Goal: Task Accomplishment & Management: Use online tool/utility

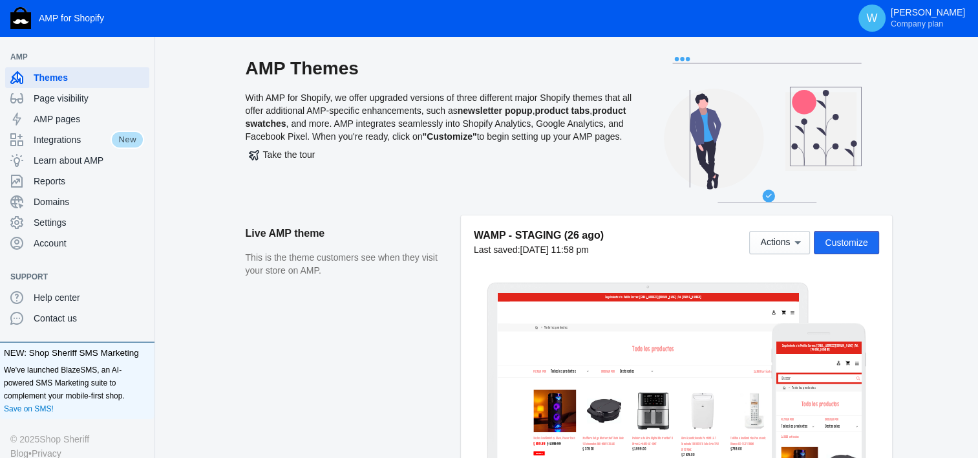
click at [492, 233] on button "Customize" at bounding box center [846, 242] width 65 height 23
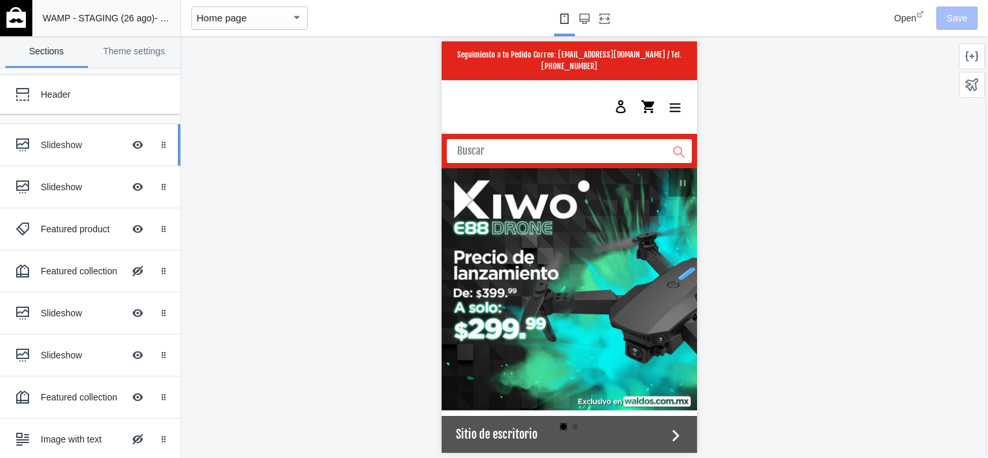
click at [25, 150] on use at bounding box center [22, 144] width 13 height 13
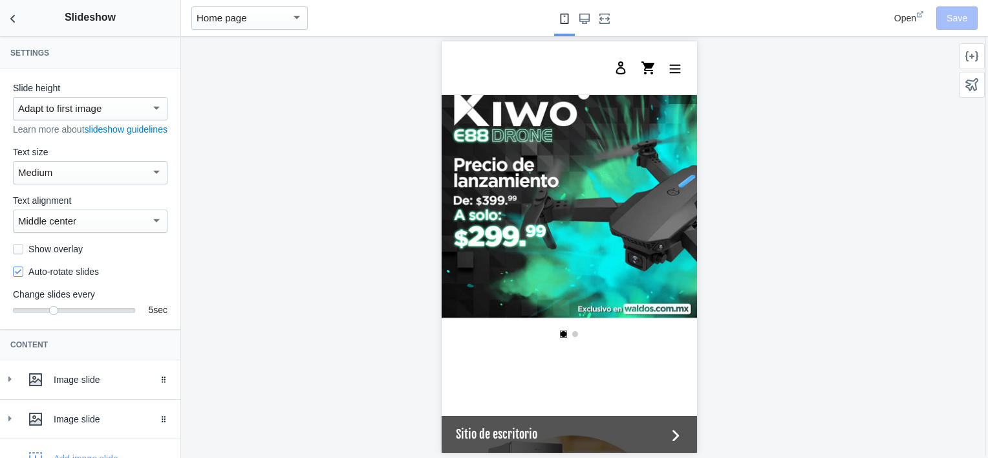
scroll to position [127, 0]
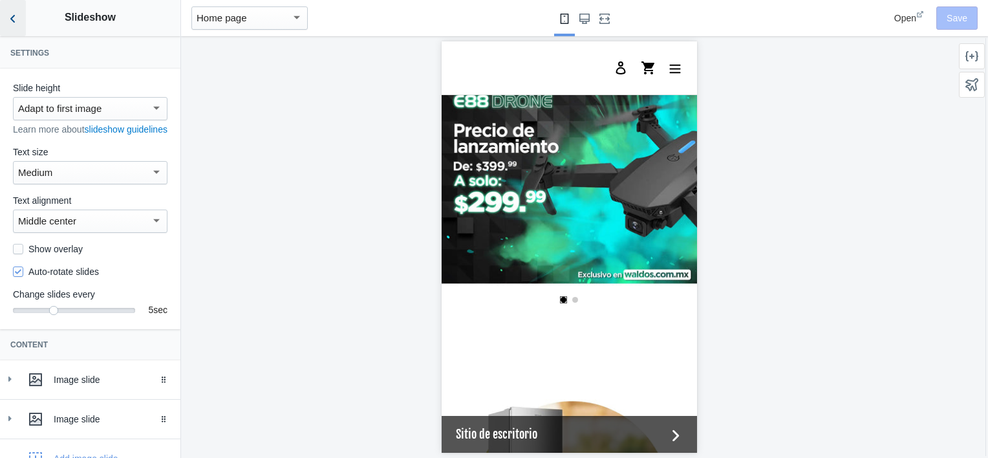
click at [10, 29] on button "Back to sections" at bounding box center [13, 18] width 26 height 36
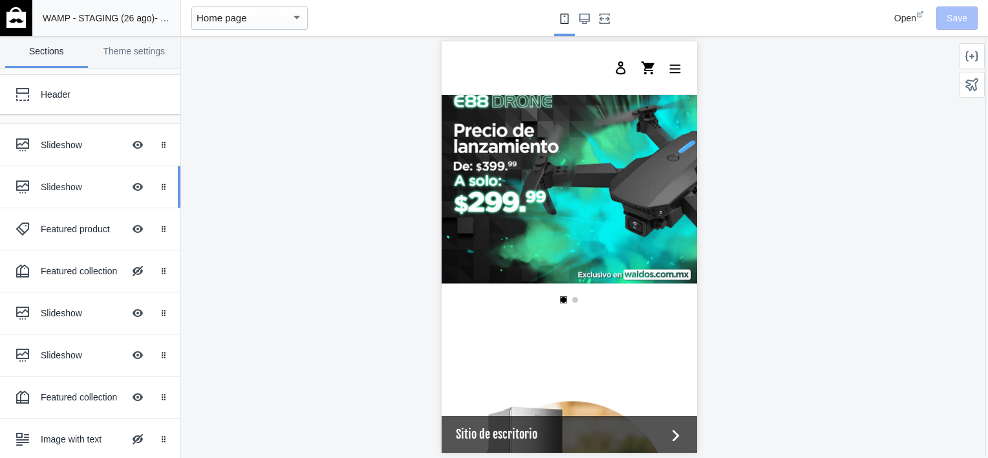
click at [35, 171] on link "Slideshow Hide Image with text overlay Drag to reorder" at bounding box center [90, 186] width 180 height 41
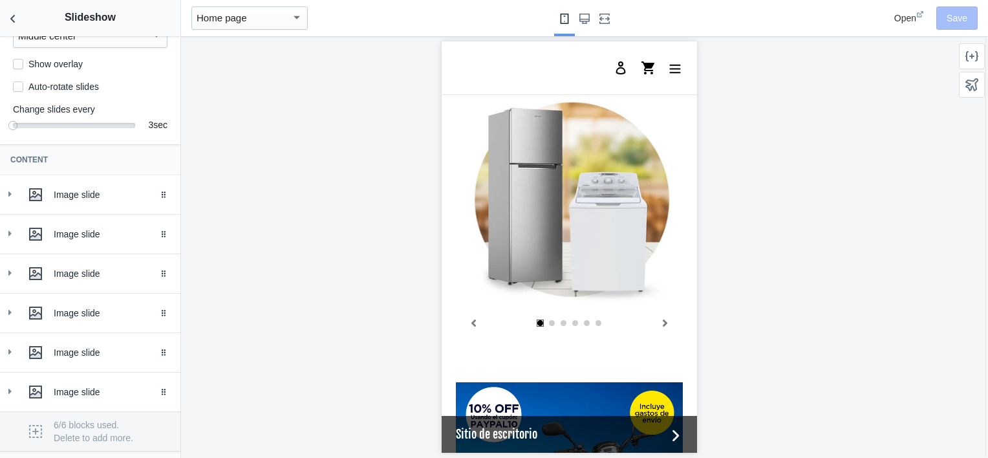
scroll to position [194, 0]
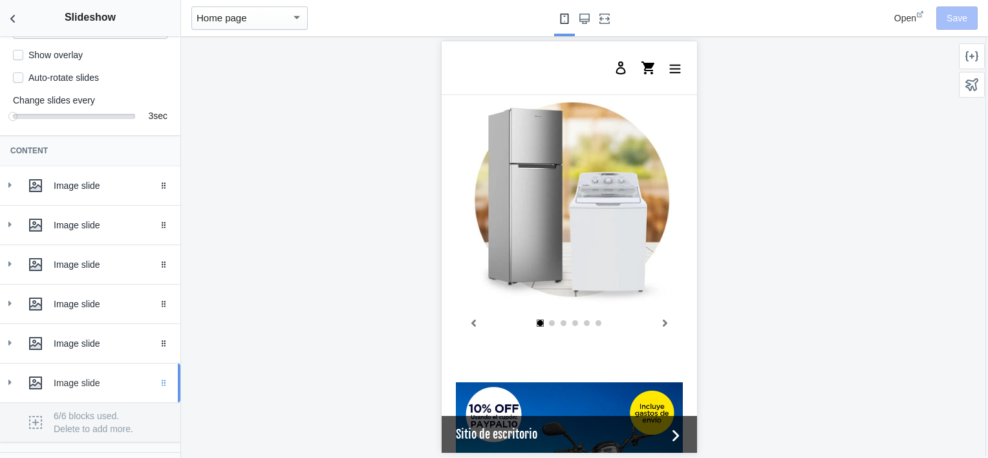
click at [152, 394] on div "Drag to reorder" at bounding box center [166, 382] width 28 height 39
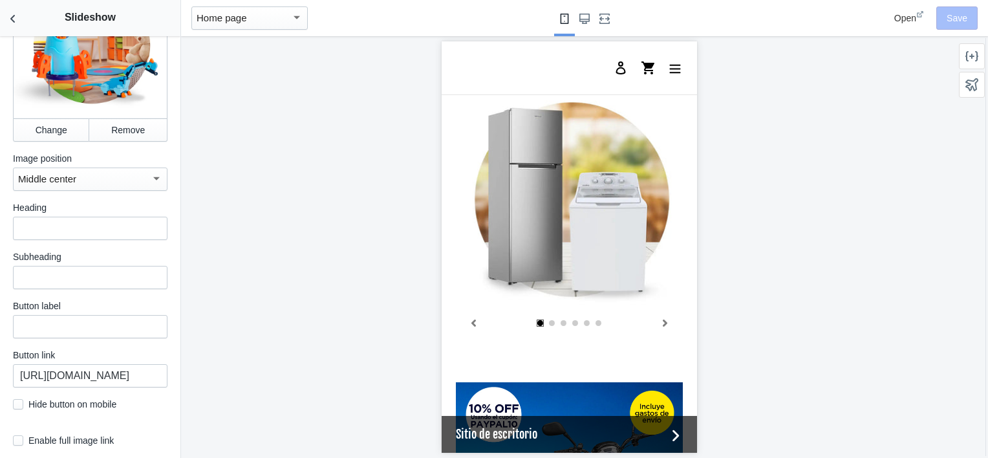
scroll to position [799, 0]
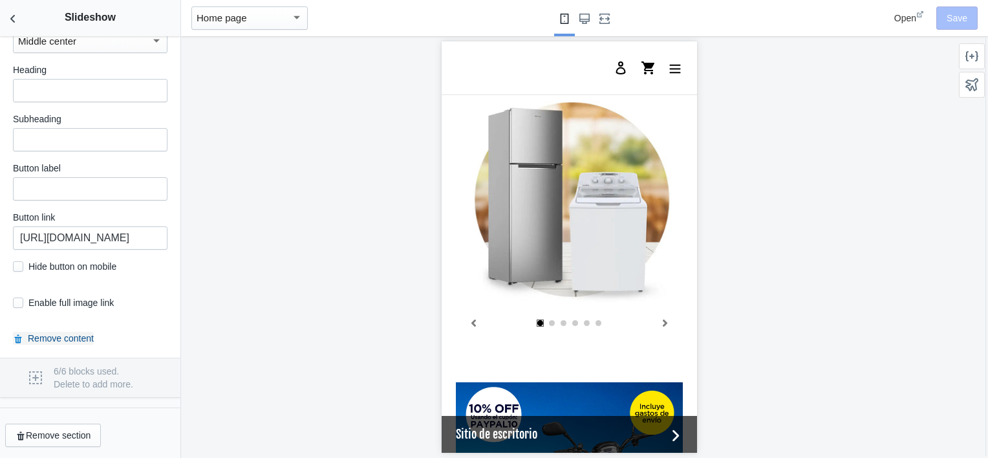
click at [50, 336] on button "Remove content" at bounding box center [53, 338] width 81 height 13
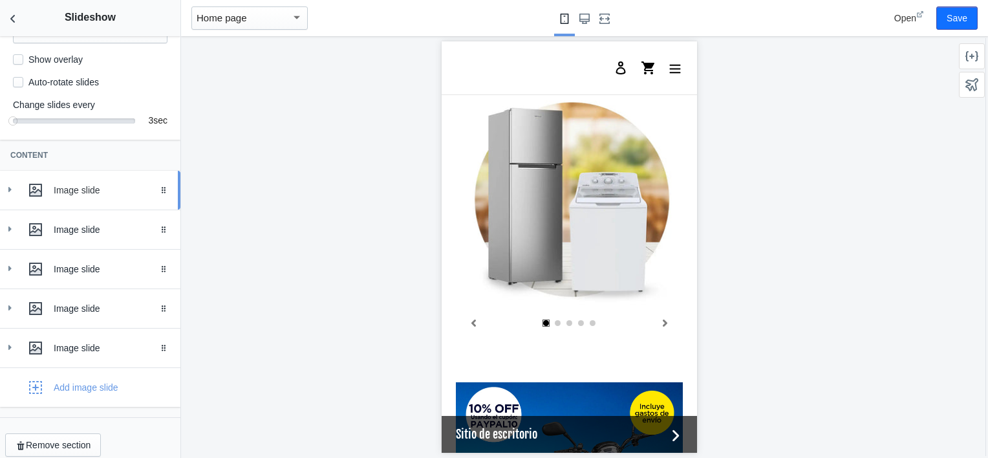
scroll to position [188, 0]
click at [60, 394] on div "Add image slide" at bounding box center [86, 389] width 65 height 13
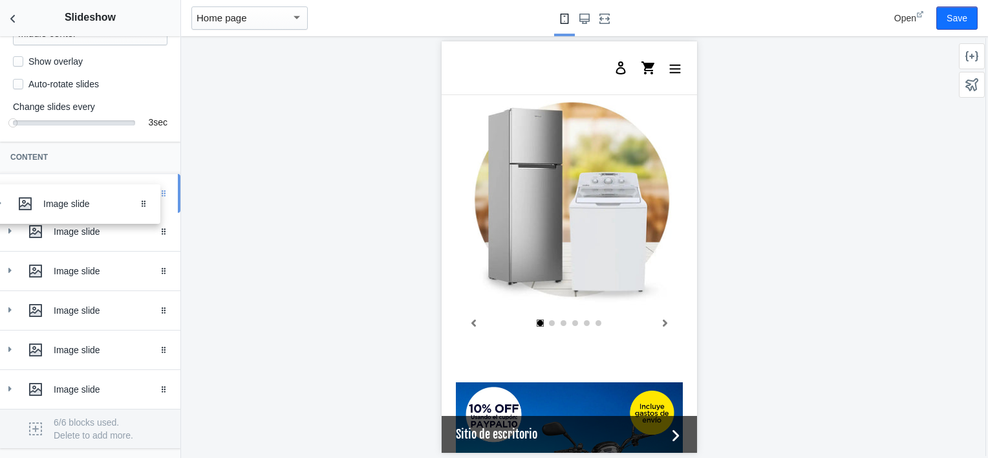
drag, startPoint x: 155, startPoint y: 403, endPoint x: 145, endPoint y: 204, distance: 198.8
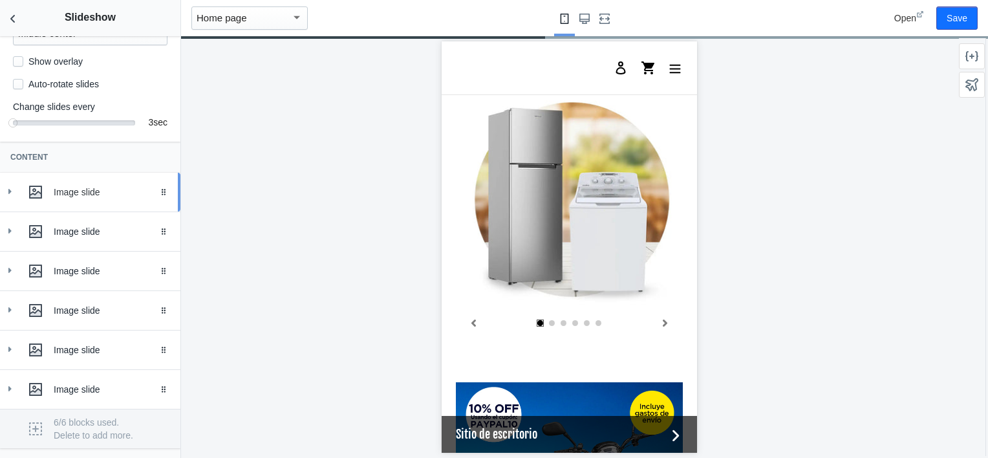
click at [17, 202] on div "Image slide" at bounding box center [90, 192] width 161 height 26
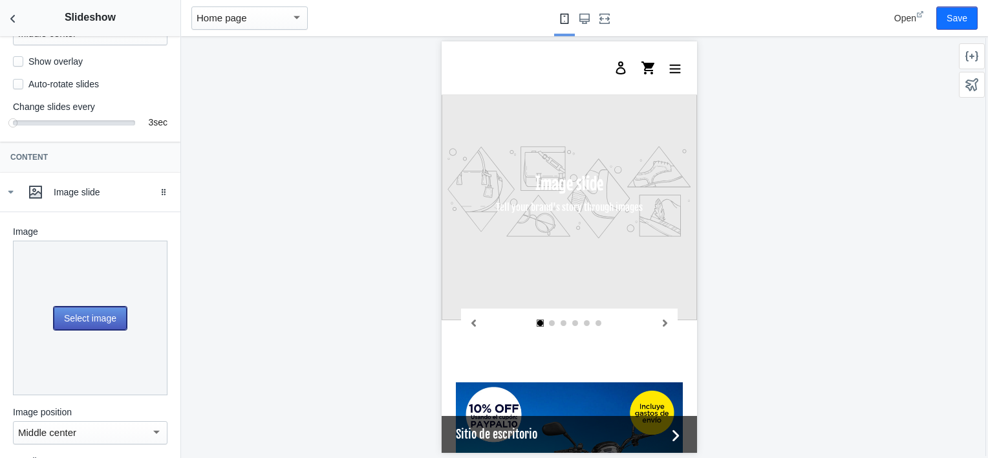
click at [83, 324] on button "Select image" at bounding box center [90, 318] width 73 height 23
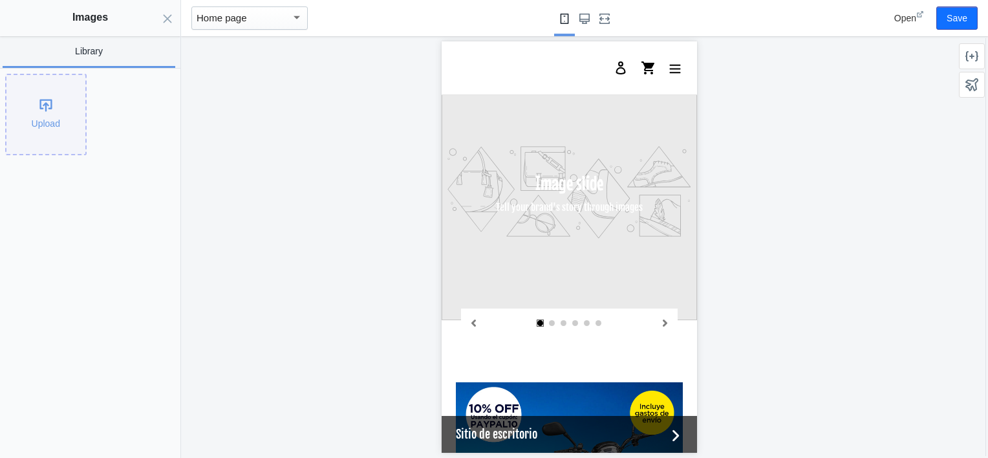
click at [45, 111] on div "Upload" at bounding box center [45, 114] width 79 height 79
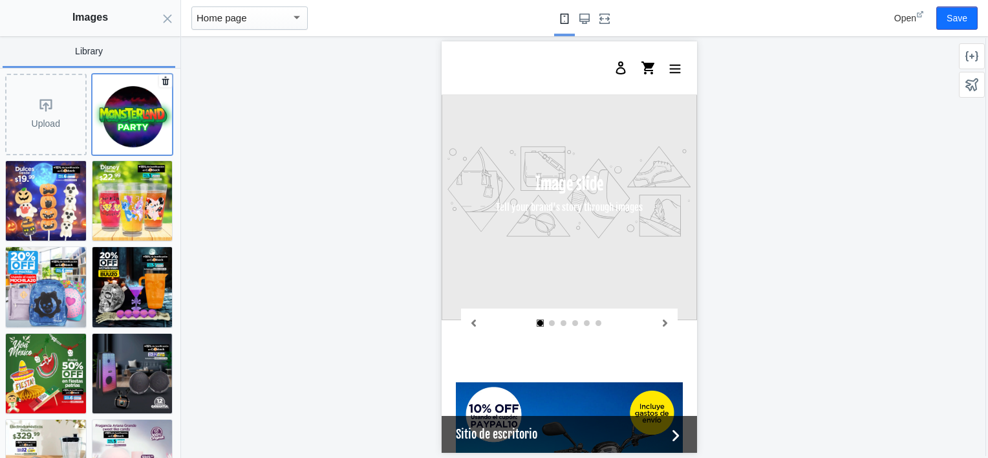
click at [137, 124] on img at bounding box center [132, 114] width 80 height 80
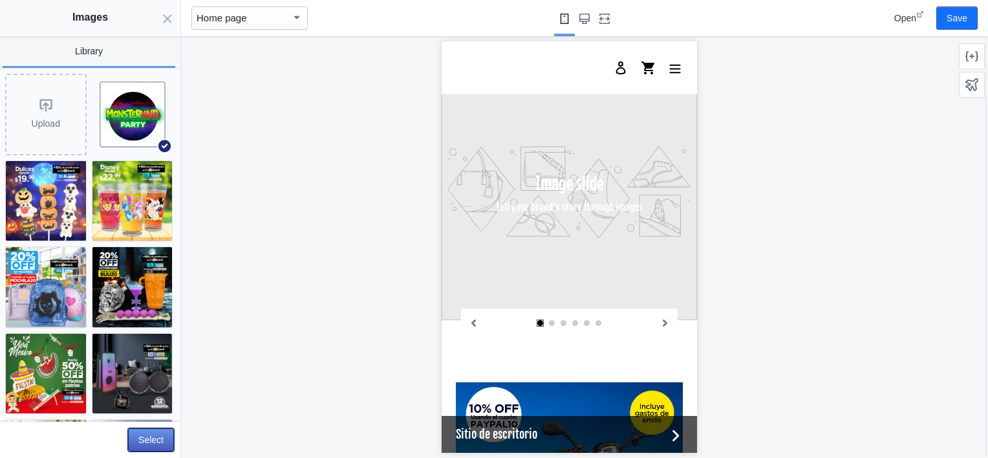
click at [152, 444] on button "Select" at bounding box center [151, 439] width 46 height 23
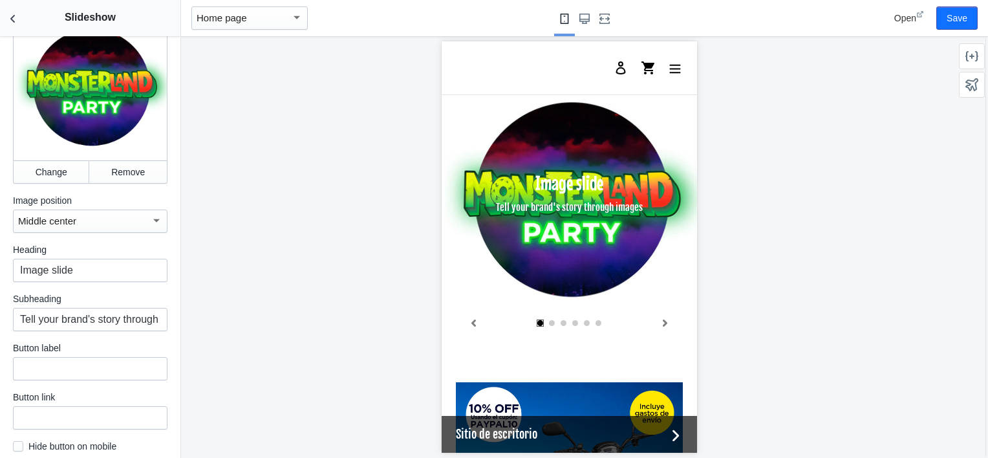
scroll to position [423, 0]
click at [82, 266] on input "Image slide" at bounding box center [90, 269] width 155 height 23
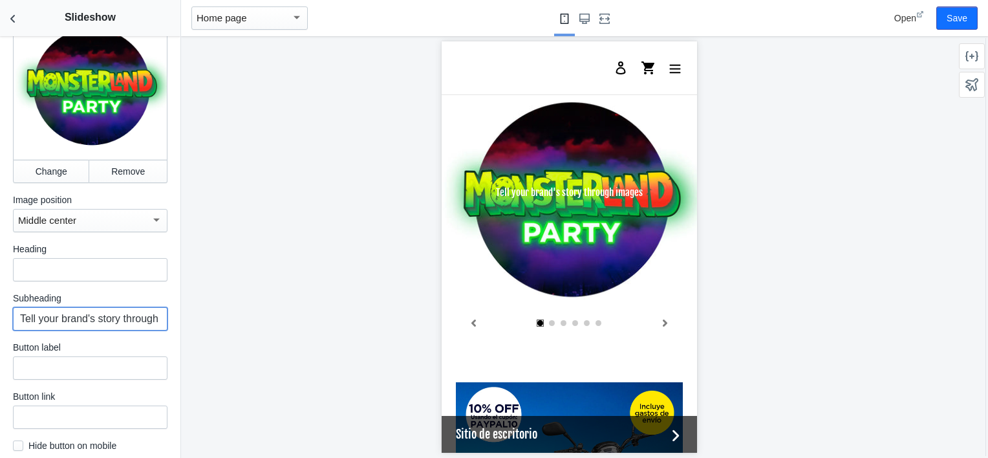
click at [123, 323] on input "Tell your brand's story through images" at bounding box center [90, 318] width 155 height 23
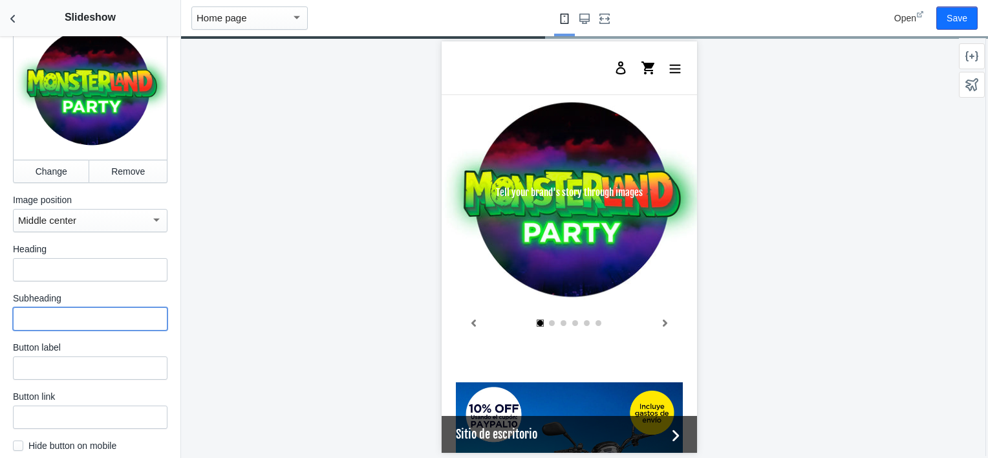
scroll to position [596, 0]
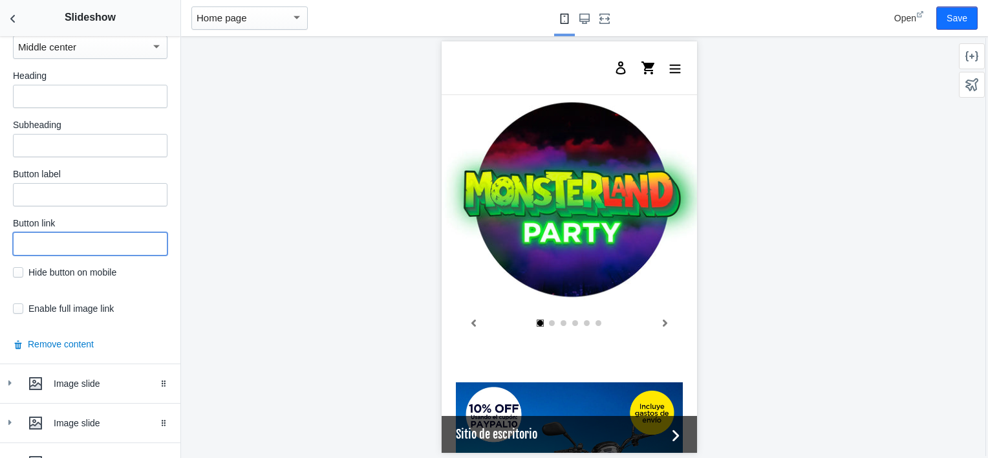
click at [83, 252] on input "text" at bounding box center [90, 243] width 155 height 23
paste input "https://waldos.com.mx/collections/halloween"
type input "https://waldos.com.mx/collections/halloween"
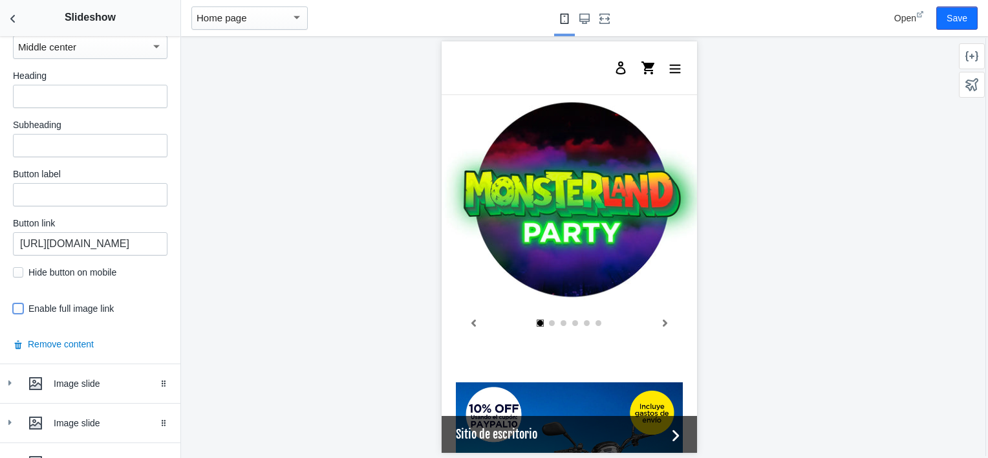
click at [17, 311] on input "checkbox" at bounding box center [18, 308] width 10 height 10
checkbox input "true"
click at [13, 16] on use "Back to sections" at bounding box center [12, 19] width 5 height 8
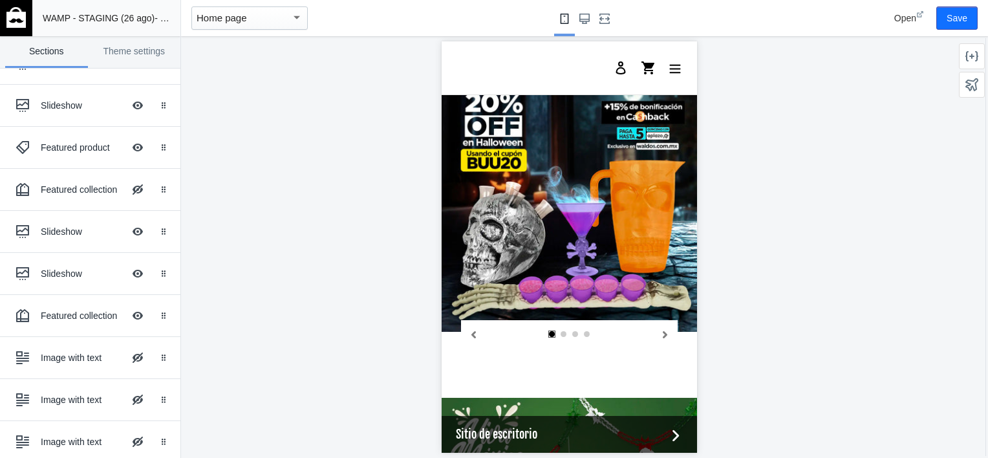
scroll to position [1196, 0]
click at [56, 273] on div "Slideshow" at bounding box center [82, 273] width 83 height 13
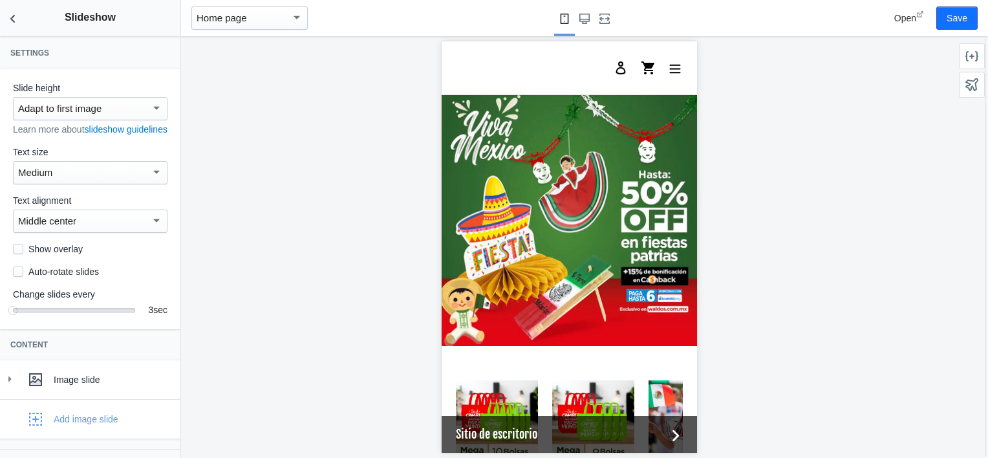
scroll to position [1520, 0]
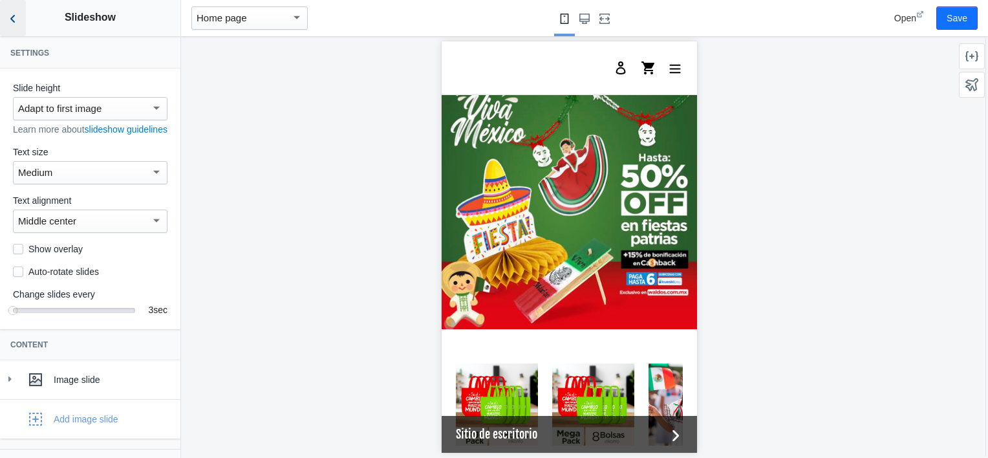
click at [17, 25] on button "Back to sections" at bounding box center [13, 18] width 26 height 36
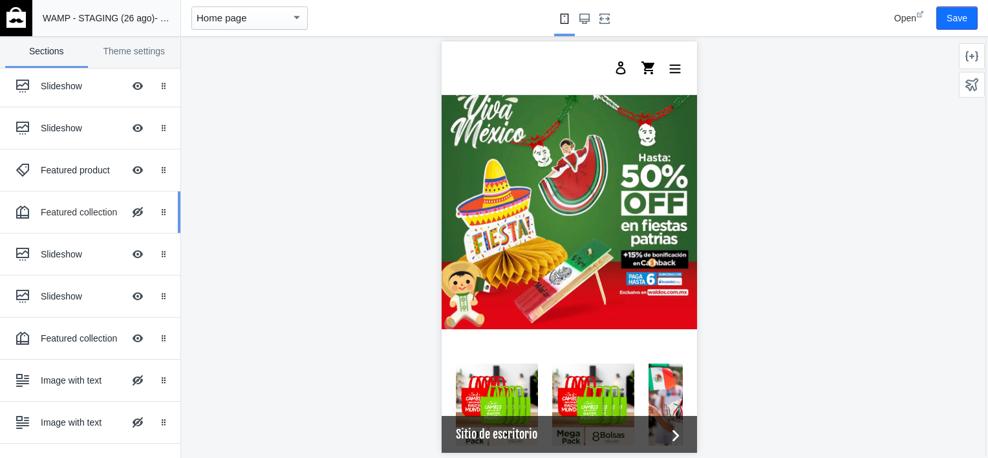
scroll to position [51, 0]
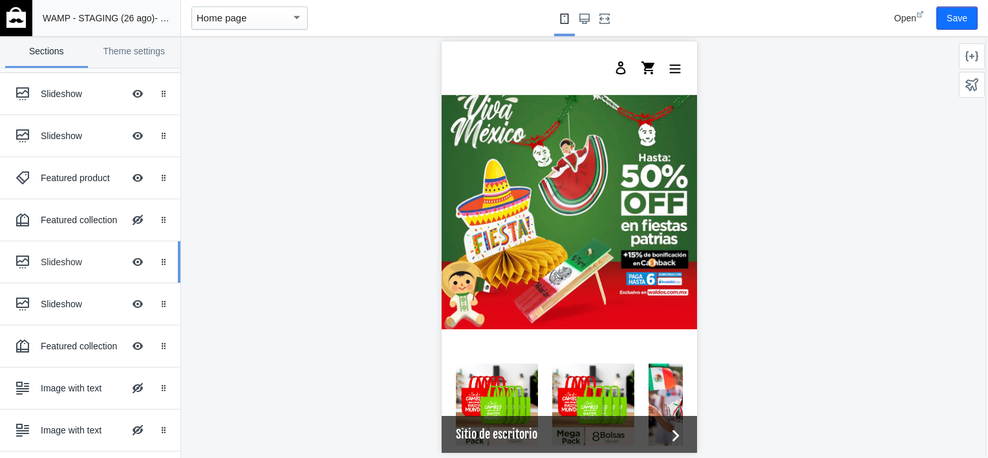
click at [61, 272] on div "Slideshow Hide Image with text overlay" at bounding box center [81, 262] width 142 height 28
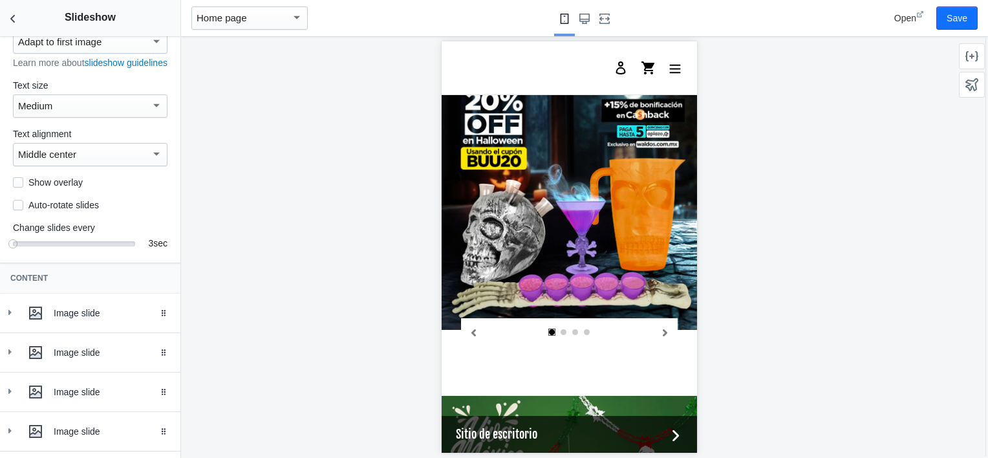
scroll to position [111, 0]
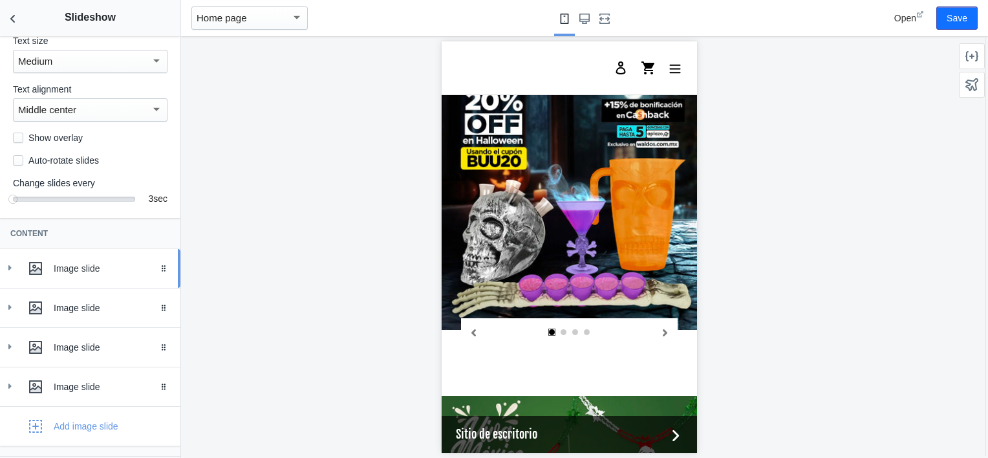
click at [25, 281] on div at bounding box center [36, 268] width 26 height 26
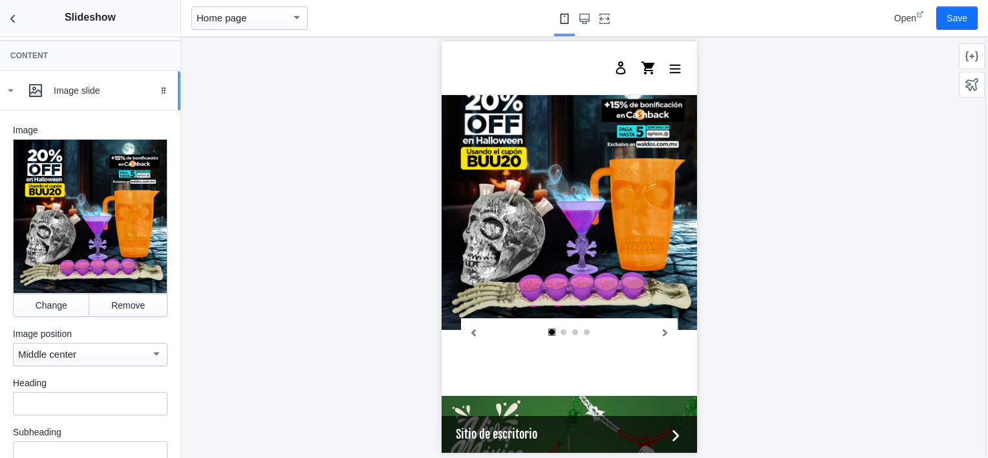
scroll to position [292, 0]
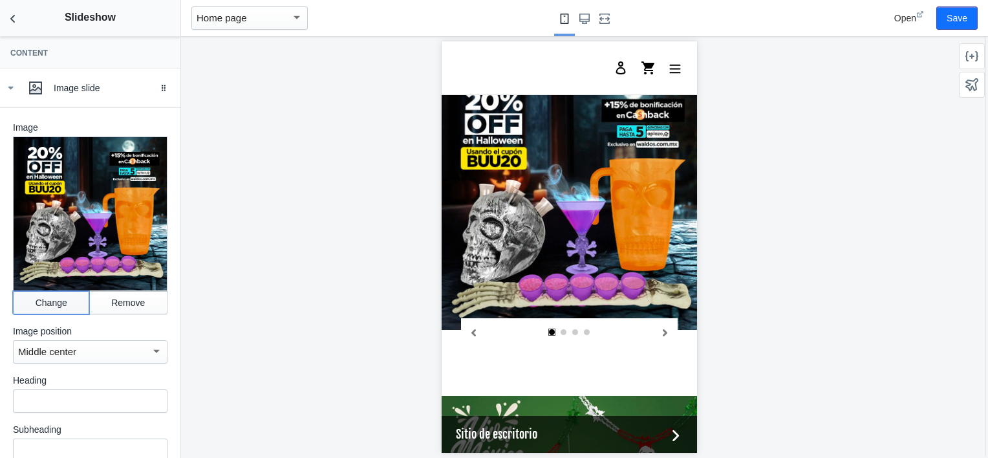
click at [45, 309] on button "Change" at bounding box center [51, 302] width 76 height 23
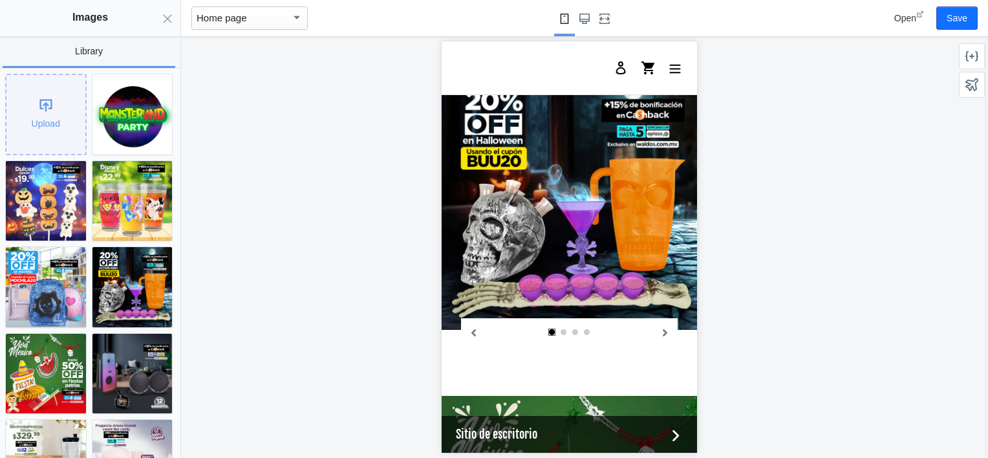
click at [61, 102] on div "Upload" at bounding box center [45, 114] width 79 height 79
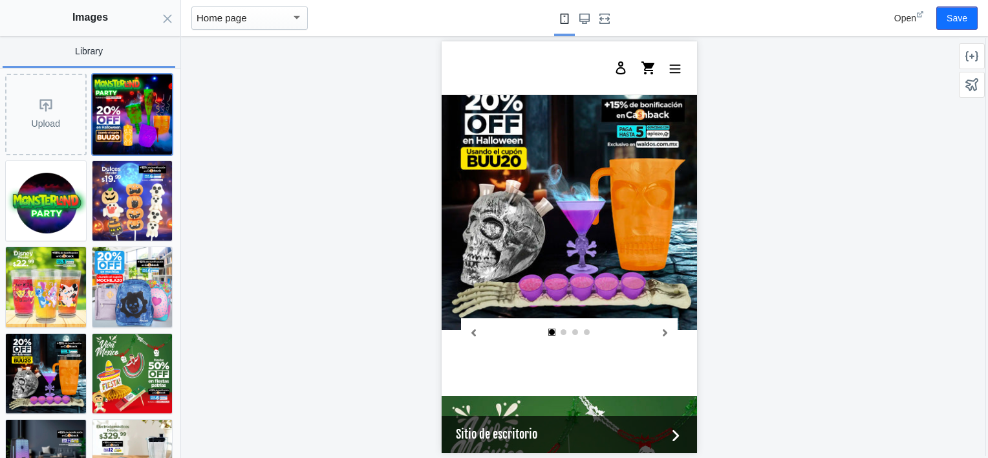
click at [127, 113] on img at bounding box center [132, 114] width 80 height 80
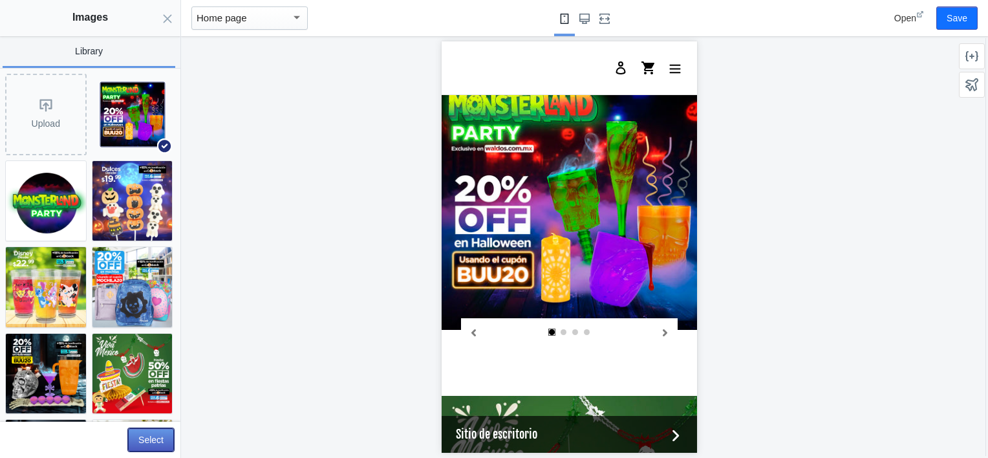
click at [152, 439] on button "Select" at bounding box center [151, 439] width 46 height 23
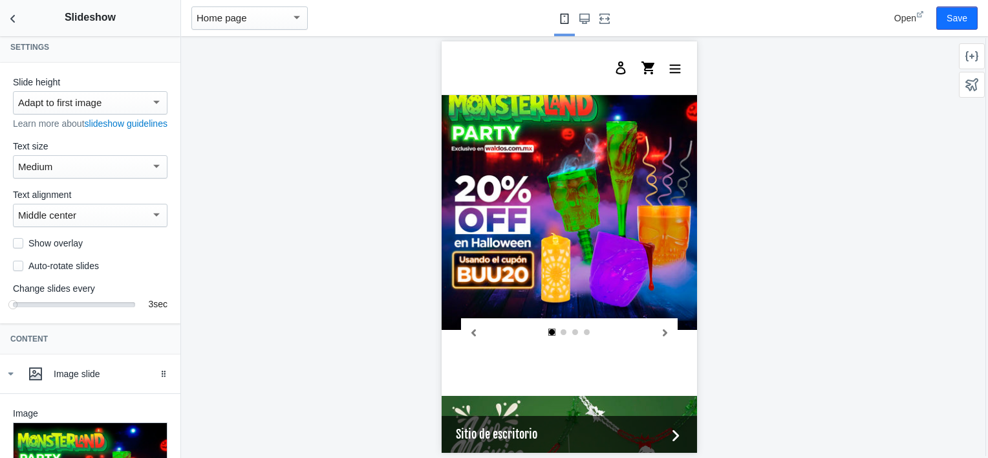
scroll to position [0, 0]
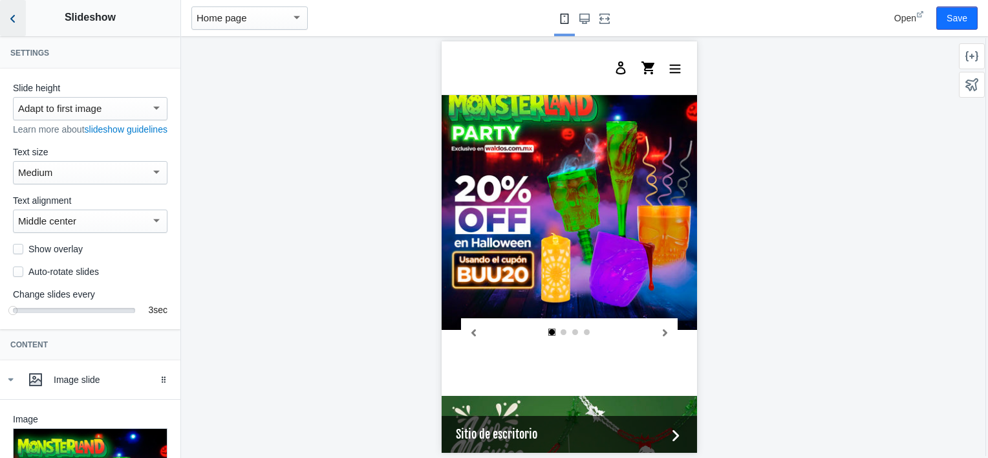
click at [23, 18] on button "Back to sections" at bounding box center [13, 18] width 26 height 36
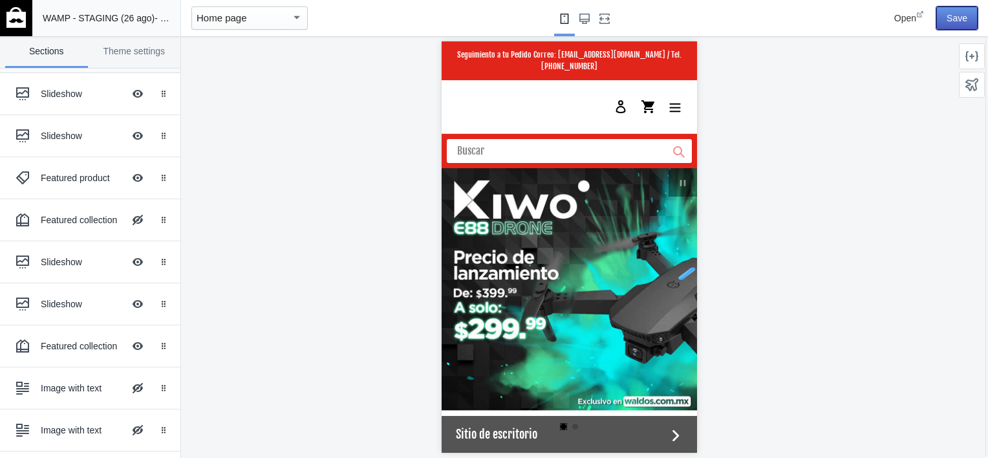
click at [963, 23] on button "Save" at bounding box center [956, 17] width 41 height 23
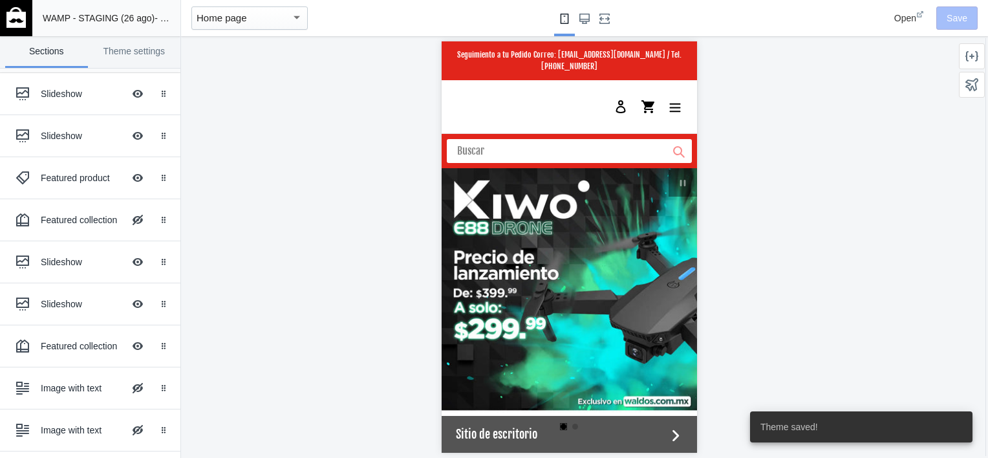
click at [11, 21] on img at bounding box center [15, 17] width 19 height 21
